Goal: Information Seeking & Learning: Find specific fact

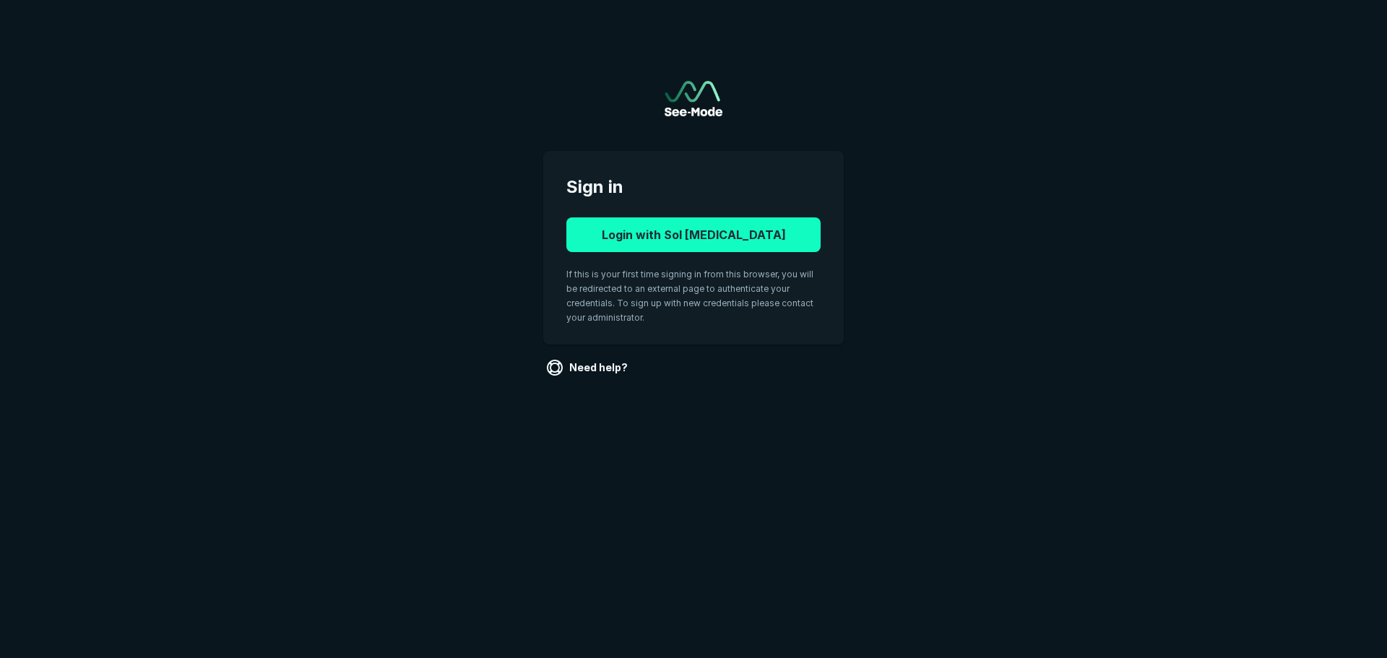
click at [694, 249] on button "Login with Sol [MEDICAL_DATA]" at bounding box center [694, 234] width 254 height 35
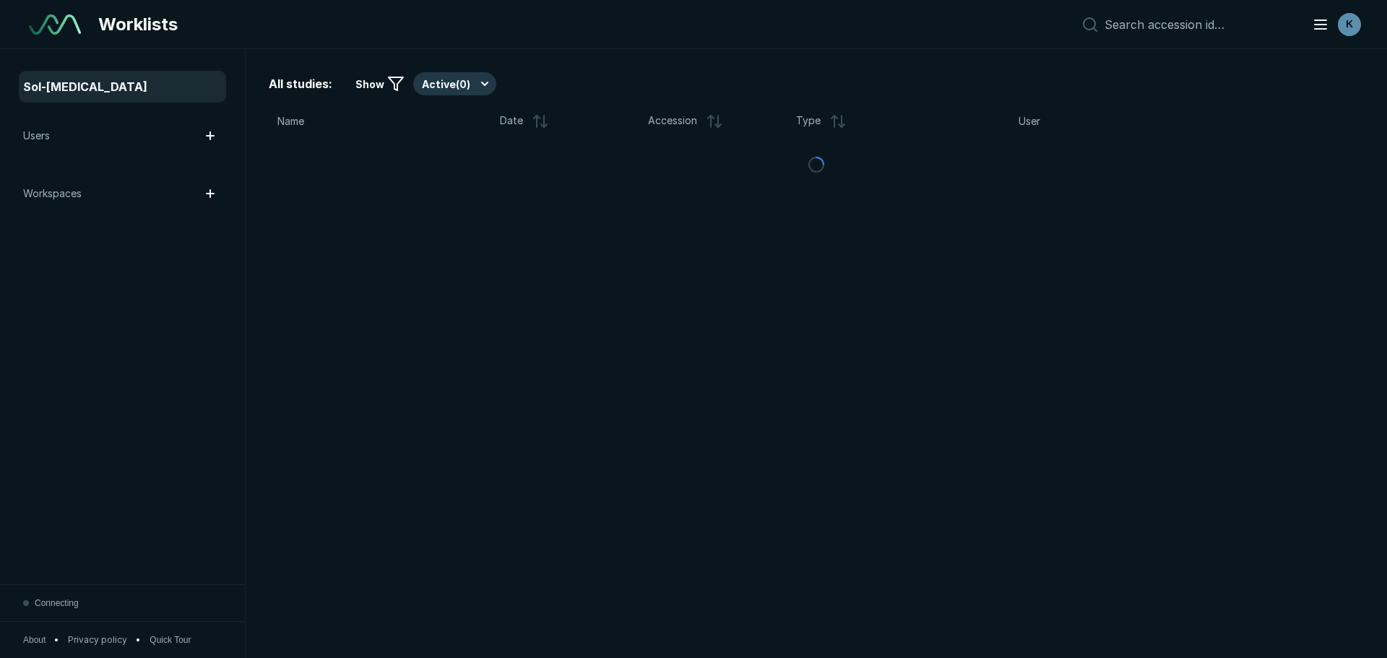
scroll to position [4567, 8100]
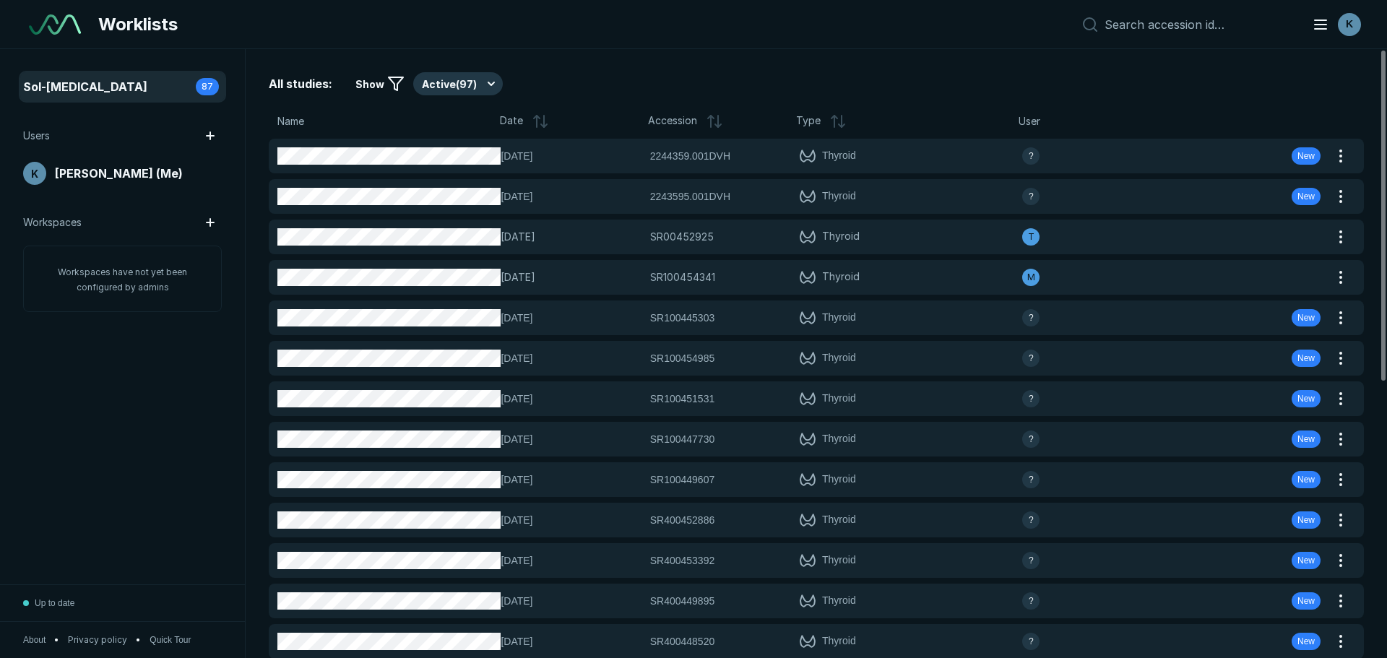
click at [295, 122] on span "Name" at bounding box center [290, 121] width 27 height 16
click at [289, 120] on span "Name" at bounding box center [290, 121] width 27 height 16
click at [478, 82] on button "Active ( 97 )" at bounding box center [458, 83] width 90 height 23
click at [475, 148] on span "Completed ( 12 )" at bounding box center [464, 155] width 70 height 16
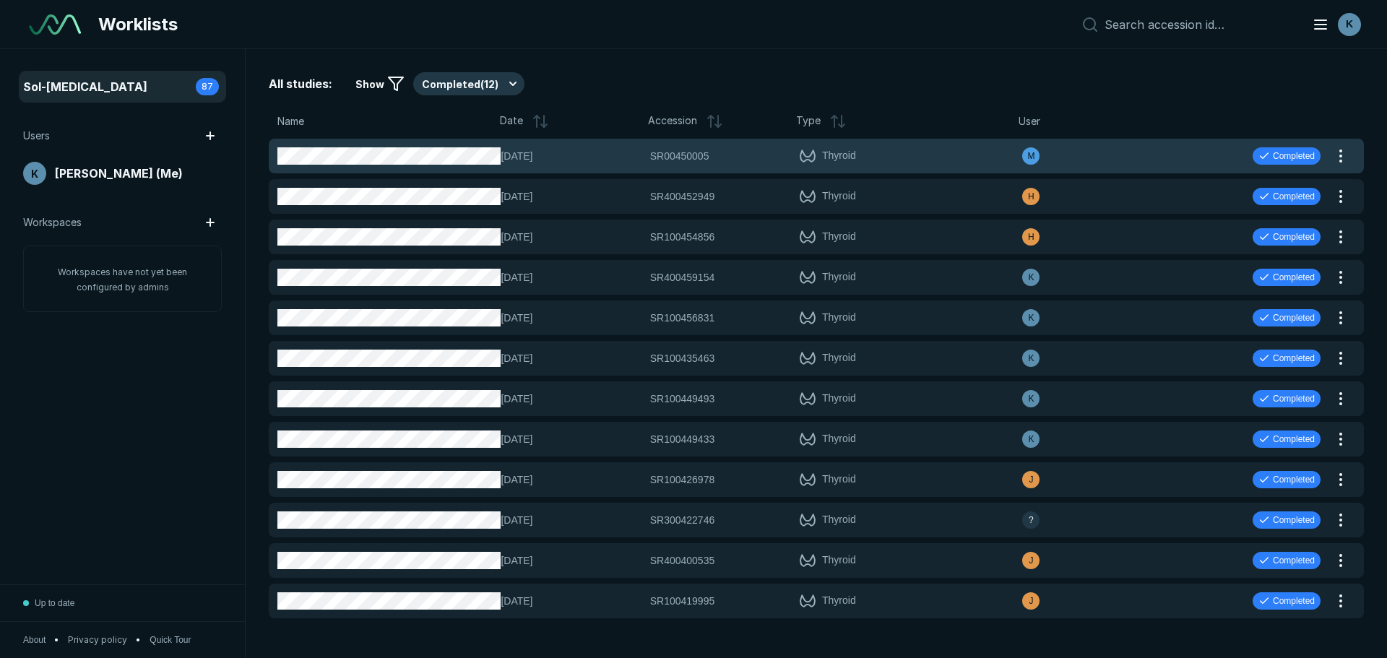
click at [610, 156] on span "09-OCT-2025" at bounding box center [571, 156] width 140 height 16
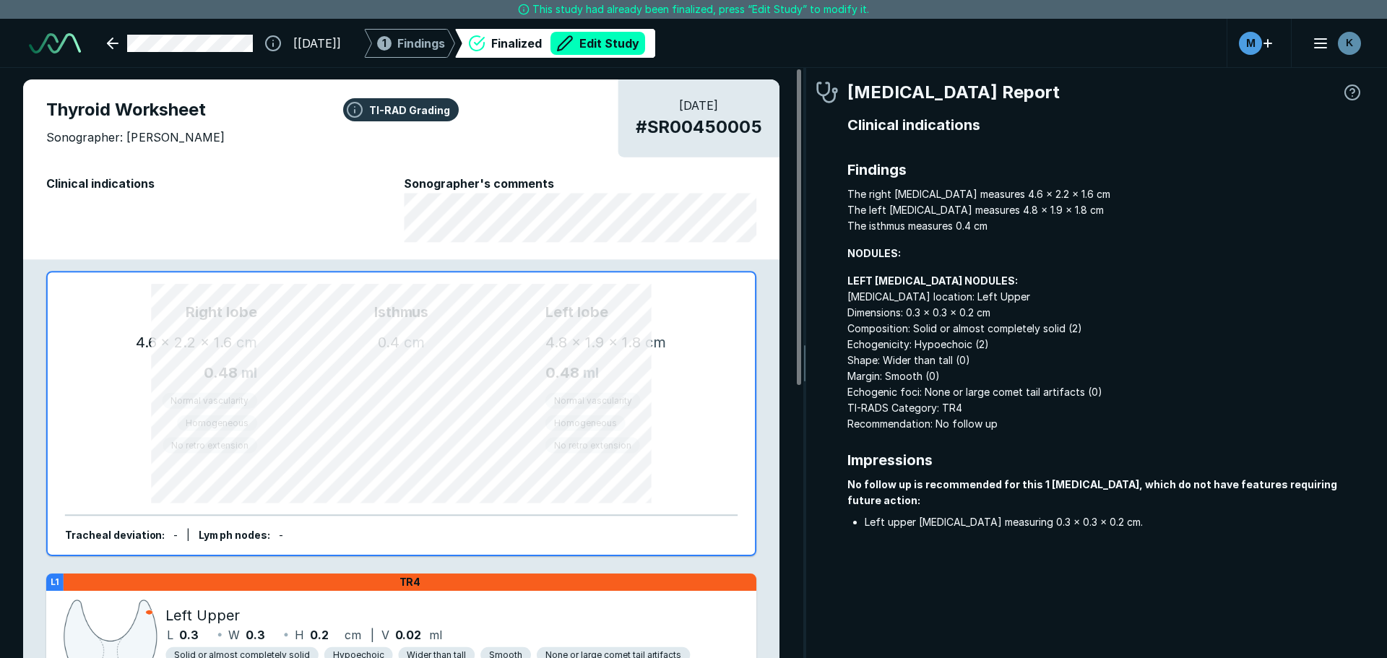
scroll to position [4483, 8100]
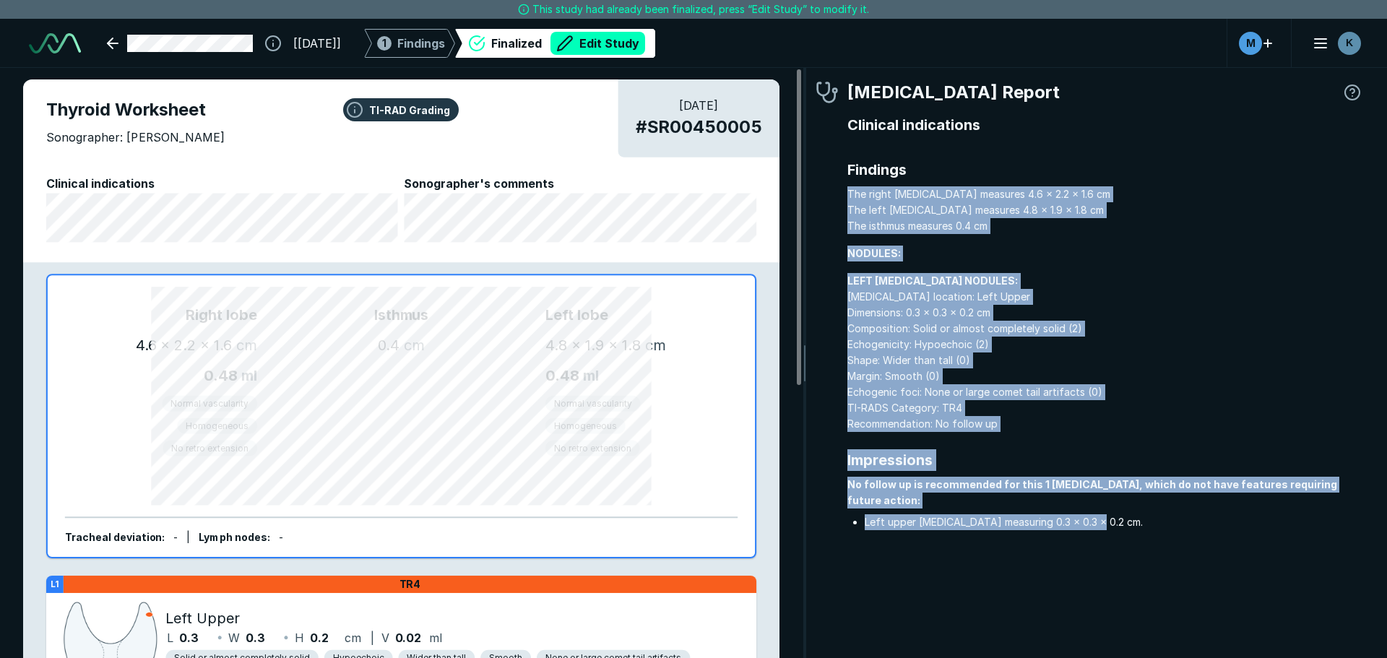
drag, startPoint x: 1154, startPoint y: 514, endPoint x: 840, endPoint y: 195, distance: 447.6
click at [840, 195] on div "Radiologist Report Clinical indications Findings The right lobe measures 4.6 x …" at bounding box center [1090, 320] width 548 height 483
copy div "The right lobe measures 4.6 x 2.2 x 1.6 cm The left lobe measures 4.8 x 1.9 x 1…"
click at [916, 347] on span "LEFT LOBE NODULES: Nodule location: Left Upper Dimensions: 0.3 x 0.3 x 0.2 cm C…" at bounding box center [1106, 352] width 517 height 159
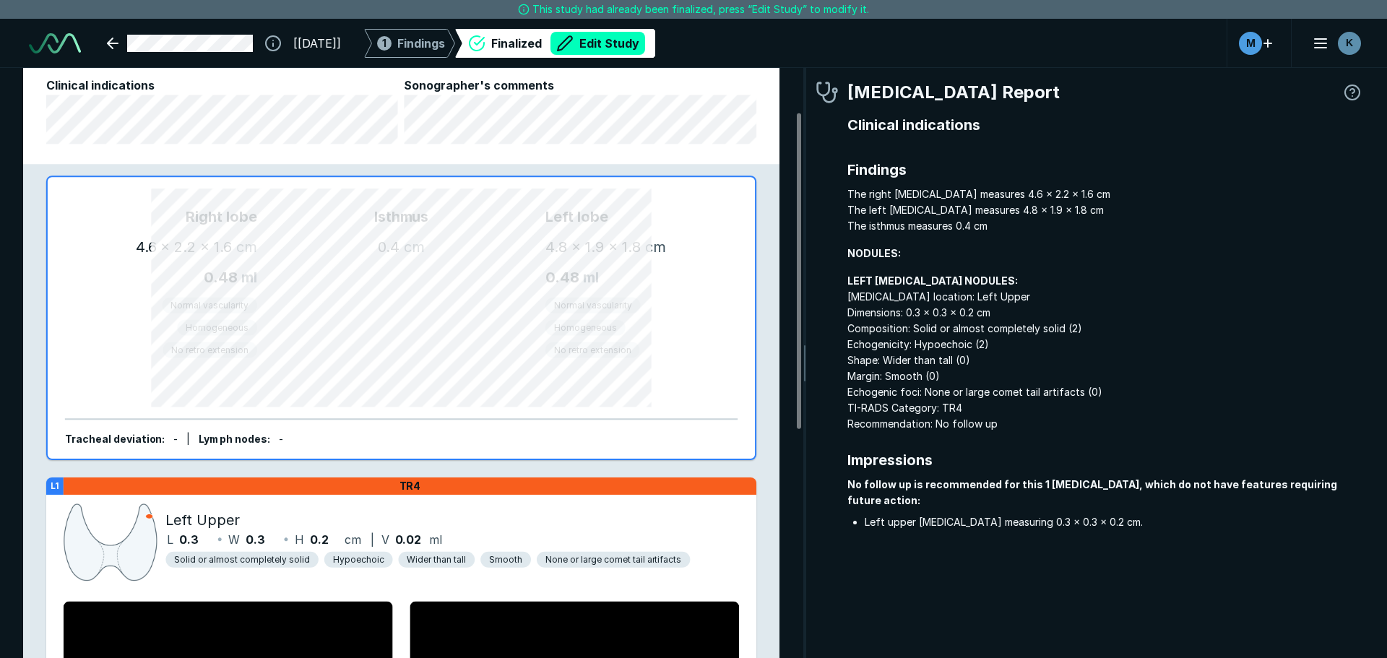
scroll to position [75, 0]
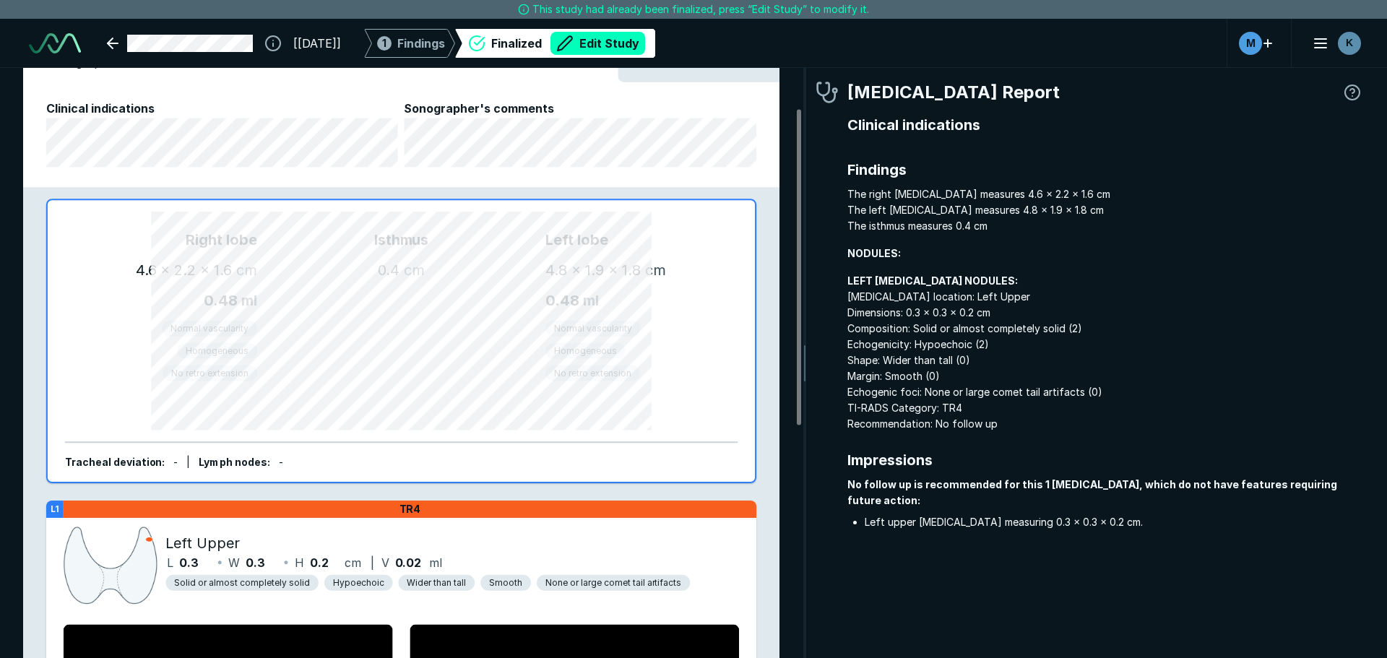
click at [1195, 233] on span "The right lobe measures 4.6 x 2.2 x 1.6 cm The left lobe measures 4.8 x 1.9 x 1…" at bounding box center [1106, 210] width 517 height 48
drag, startPoint x: 1195, startPoint y: 233, endPoint x: 1199, endPoint y: 199, distance: 34.9
click at [1199, 199] on span "The right lobe measures 4.6 x 2.2 x 1.6 cm The left lobe measures 4.8 x 1.9 x 1…" at bounding box center [1106, 210] width 517 height 48
click at [1183, 256] on span "NODULES:" at bounding box center [1106, 254] width 517 height 16
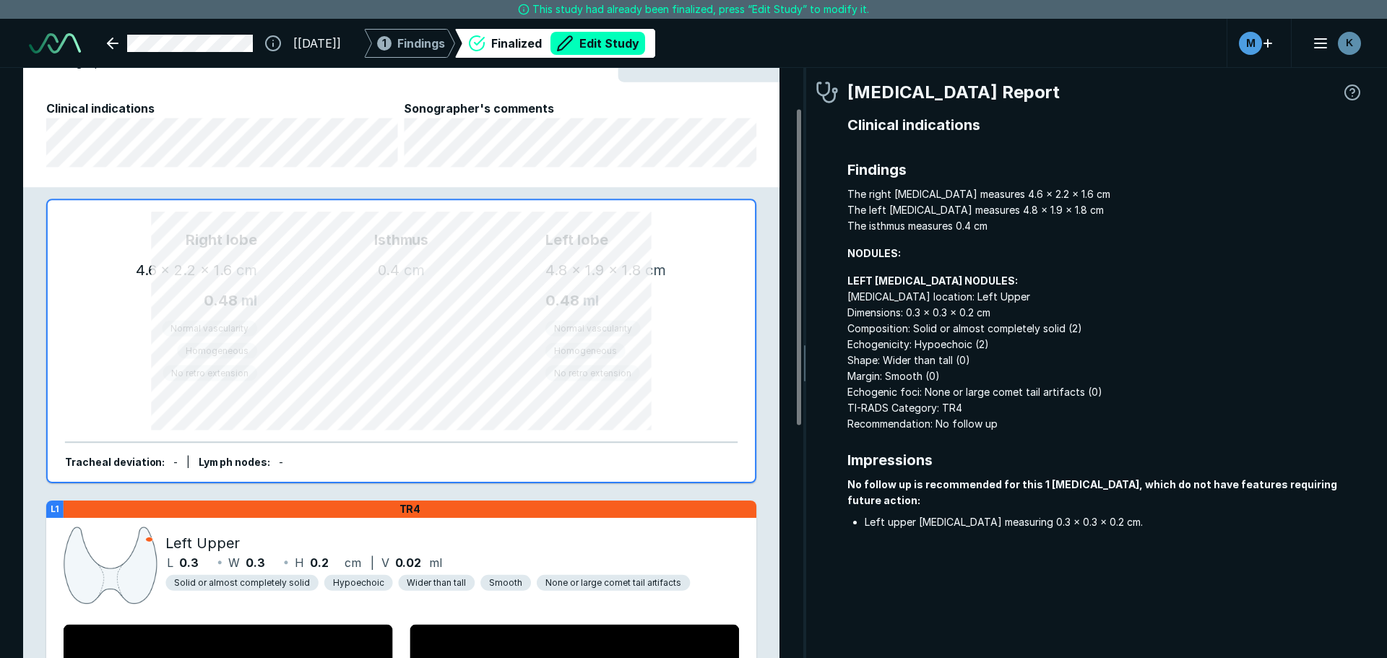
drag, startPoint x: 1001, startPoint y: 218, endPoint x: 871, endPoint y: 493, distance: 303.8
click at [871, 493] on div "No follow up is recommended for this 1 nodule, which do not have features requi…" at bounding box center [1106, 503] width 517 height 53
click at [1354, 92] on button "button" at bounding box center [1352, 92] width 23 height 23
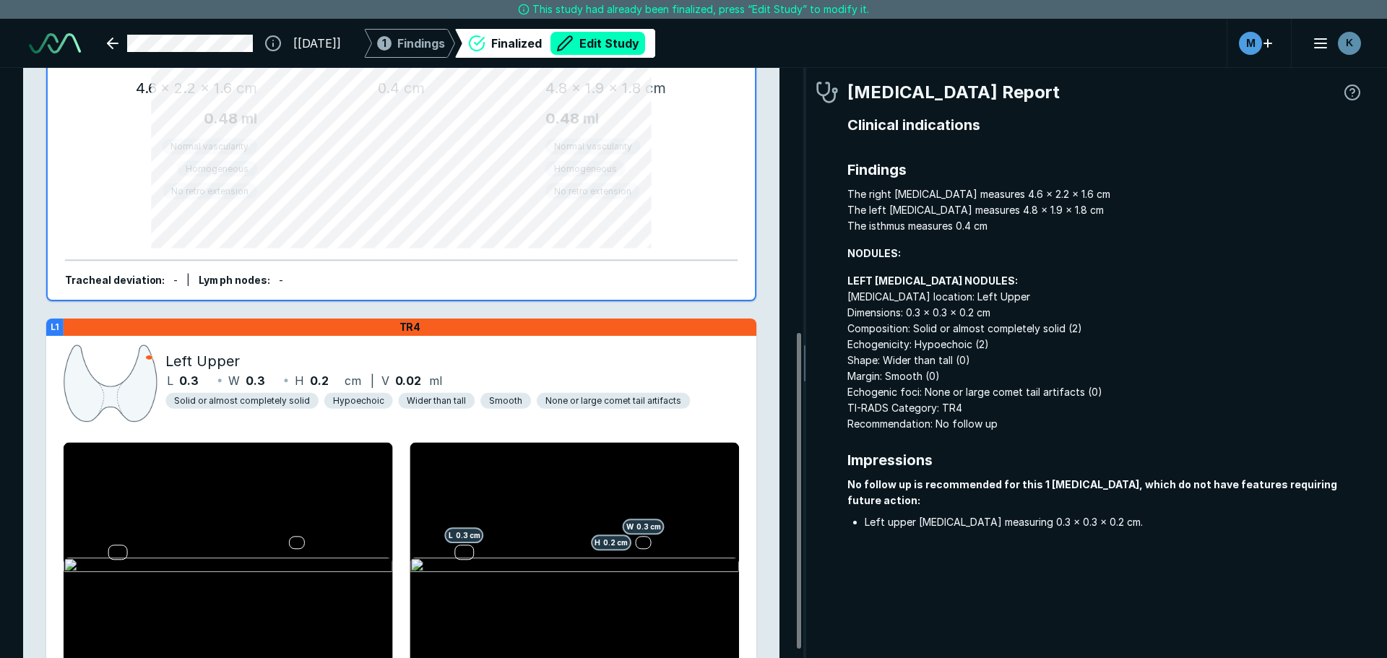
scroll to position [509, 0]
